Goal: Navigation & Orientation: Find specific page/section

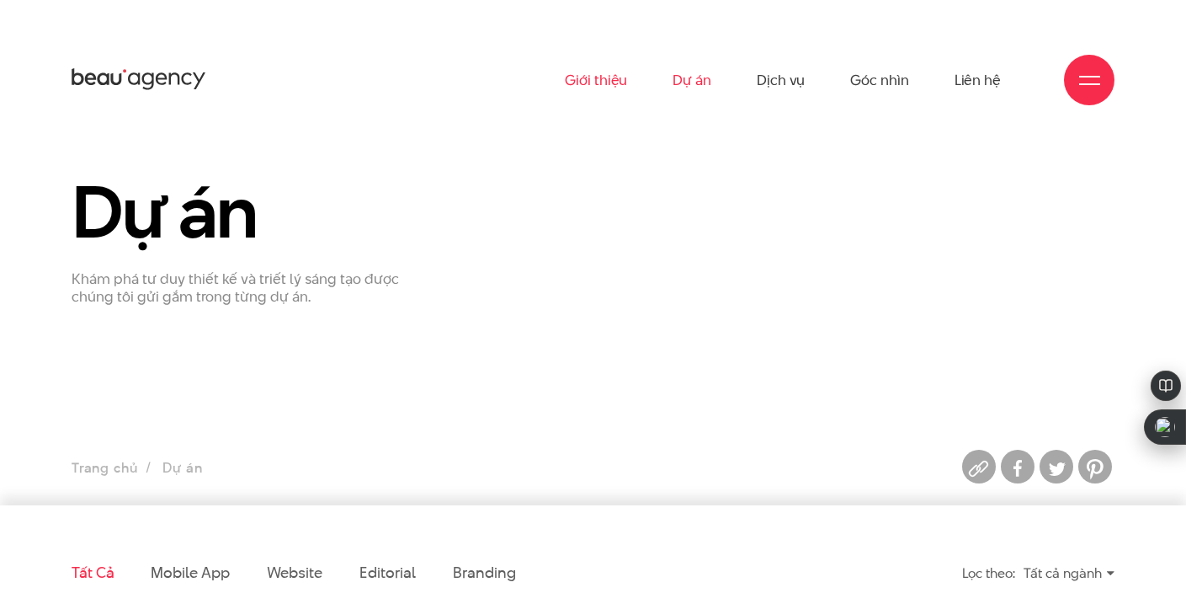
click at [609, 75] on link "Giới thiệu" at bounding box center [596, 80] width 62 height 93
